Goal: Task Accomplishment & Management: Complete application form

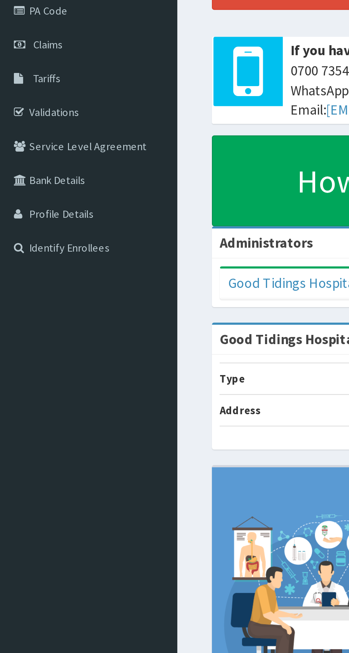
click at [43, 136] on link "Validations" at bounding box center [41, 140] width 82 height 16
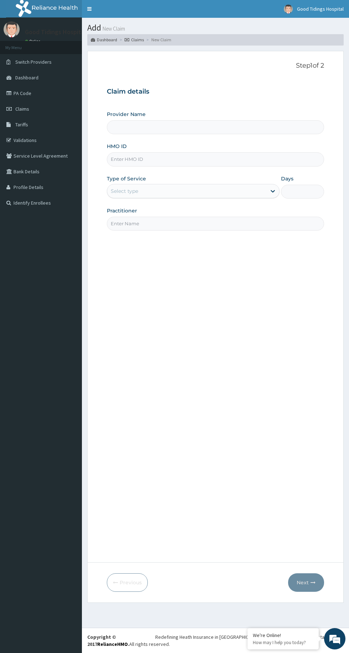
click at [136, 159] on input "HMO ID" at bounding box center [215, 159] width 217 height 14
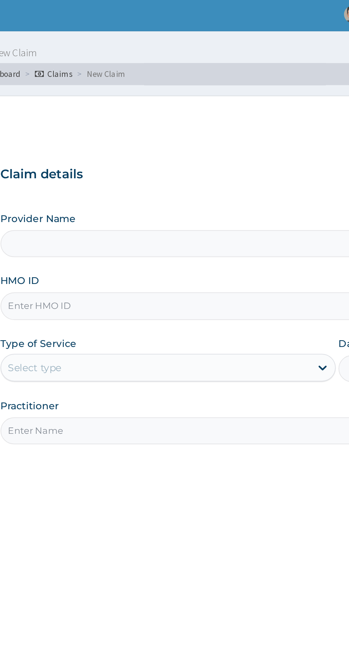
type input "Good Tidings Hospital"
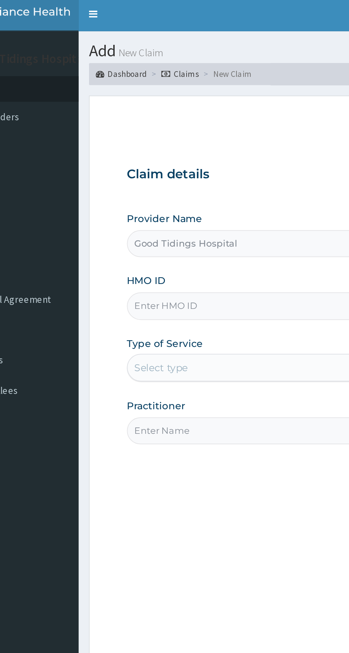
type input "BAW/10009/A"
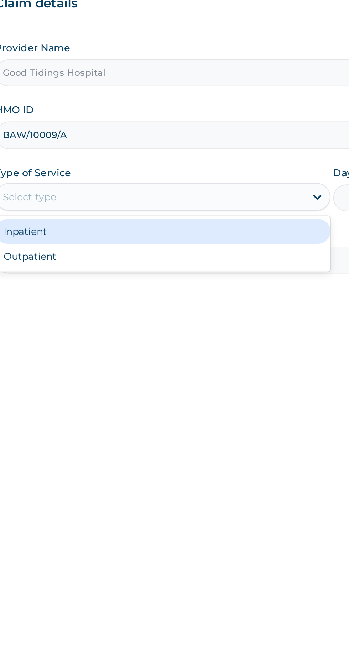
click at [245, 205] on div "Inpatient" at bounding box center [193, 208] width 173 height 13
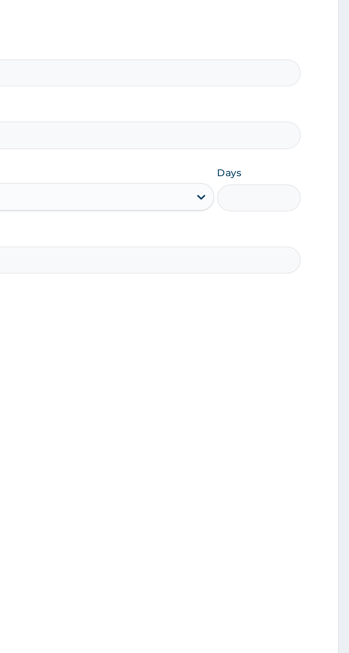
click at [307, 189] on input "Days" at bounding box center [302, 192] width 43 height 14
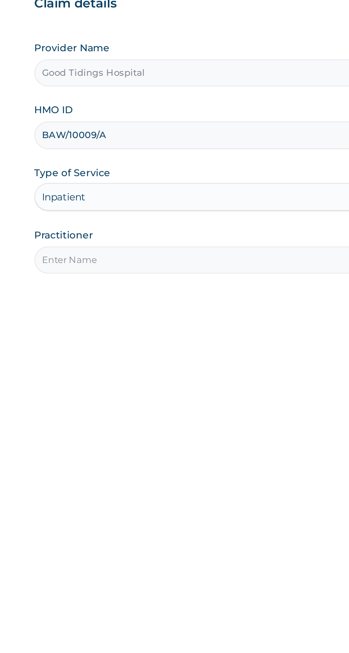
type input "1"
click at [230, 221] on input "Practitioner" at bounding box center [215, 224] width 217 height 14
type input "DR AKILO"
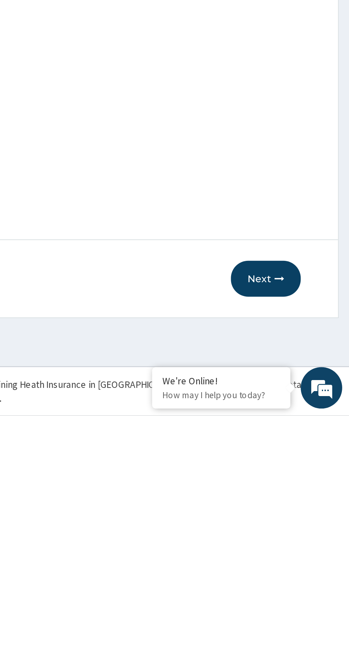
click at [311, 584] on icon "button" at bounding box center [312, 582] width 5 height 5
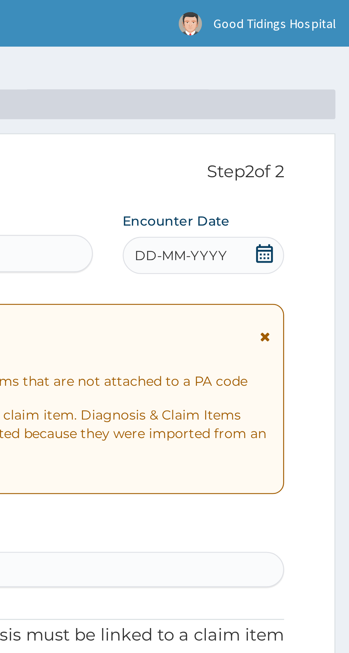
click at [320, 97] on div "DD-MM-YYYY" at bounding box center [293, 97] width 62 height 14
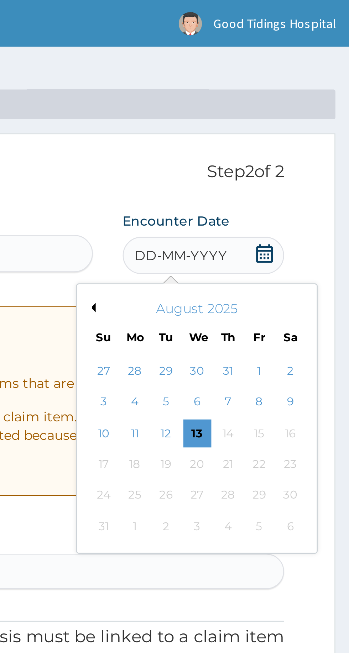
click at [288, 161] on div "13" at bounding box center [290, 165] width 11 height 11
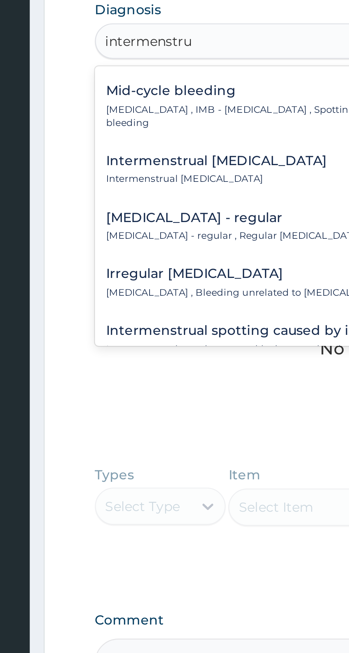
scroll to position [18, 0]
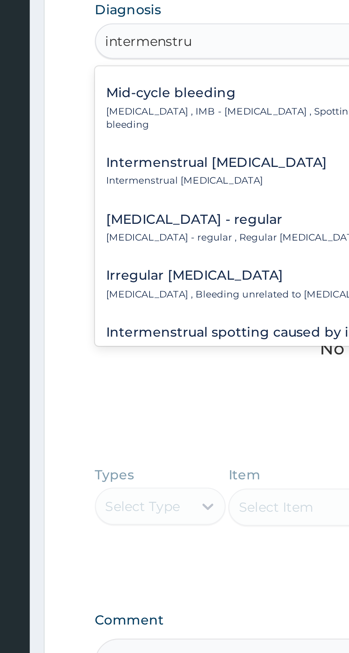
click at [127, 261] on h4 "Intermenstrual heavy bleeding" at bounding box center [153, 263] width 84 height 5
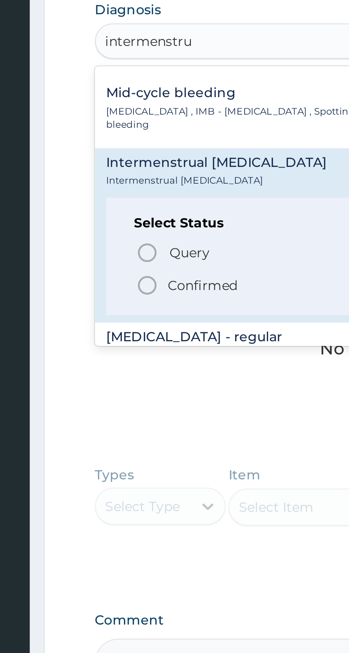
click at [127, 296] on icon "status option query" at bounding box center [126, 298] width 9 height 9
type input "intermenstru"
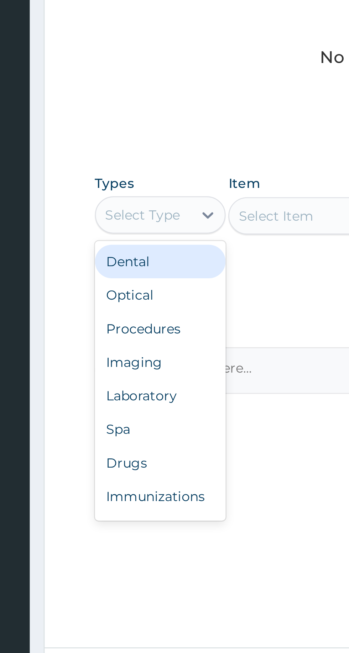
click at [120, 438] on div "Procedures" at bounding box center [132, 440] width 50 height 13
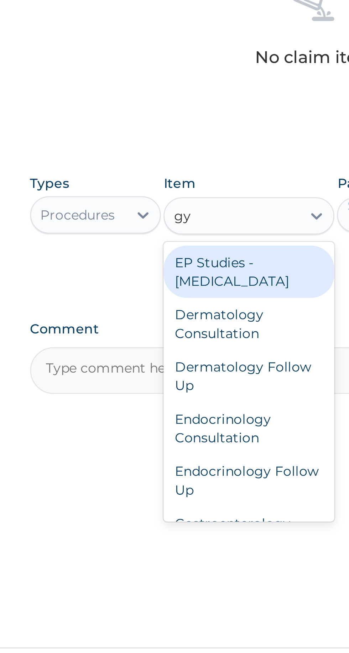
scroll to position [0, 0]
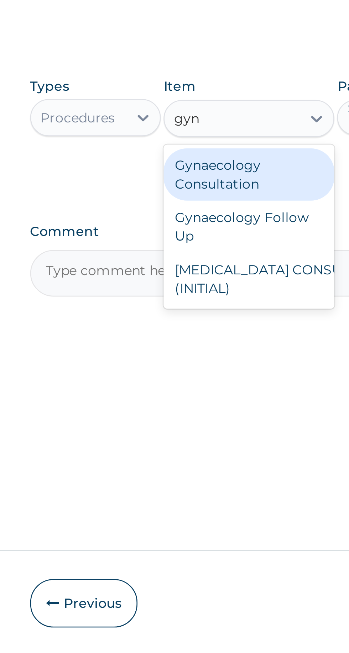
click at [187, 415] on div "Gynaecology Consultation" at bounding box center [190, 419] width 65 height 20
type input "gyn"
type input "10000"
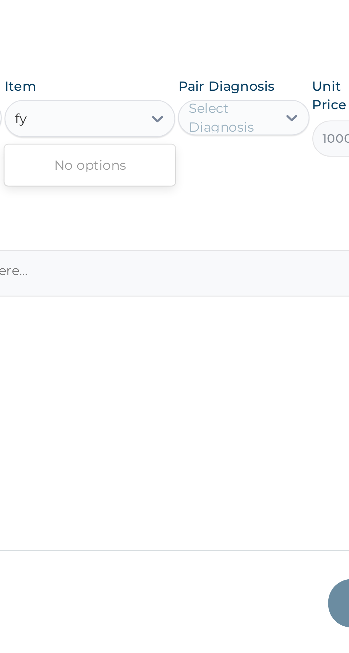
type input "f"
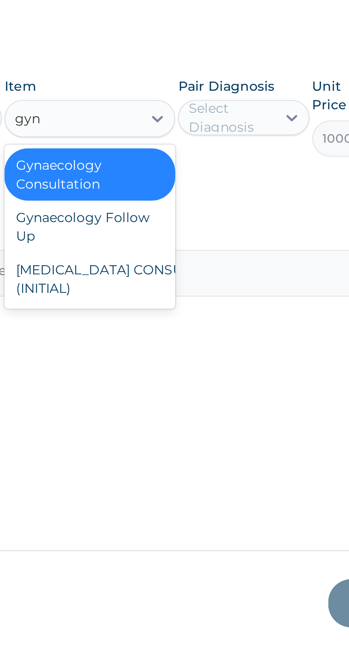
click at [178, 453] on div "GYNECOLOGIST CONSULT (INITIAL)" at bounding box center [190, 459] width 65 height 20
type input "gyn"
type input "25000"
